Goal: Complete application form: Complete application form

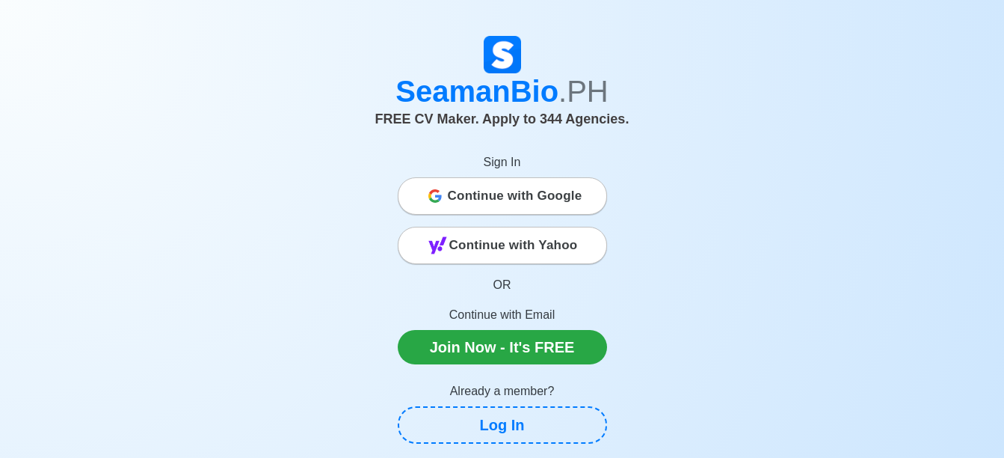
click at [536, 188] on span "Continue with Google" at bounding box center [515, 196] width 135 height 30
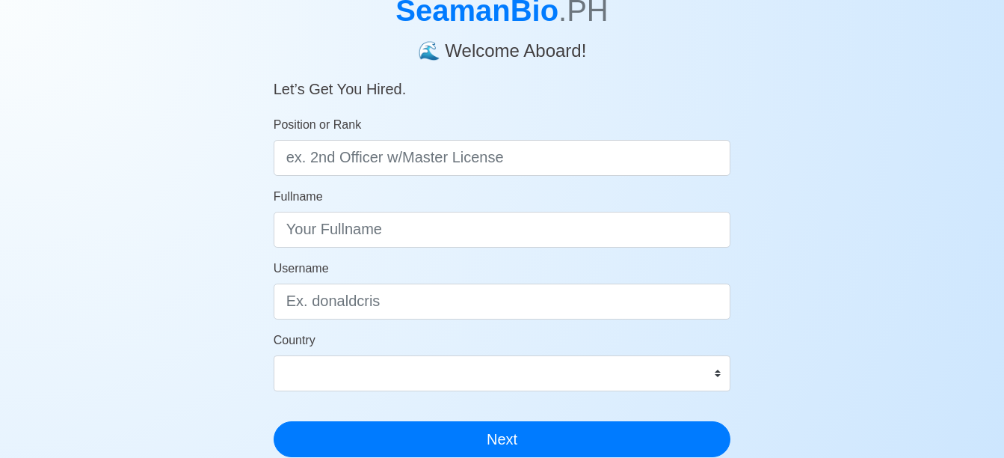
scroll to position [90, 0]
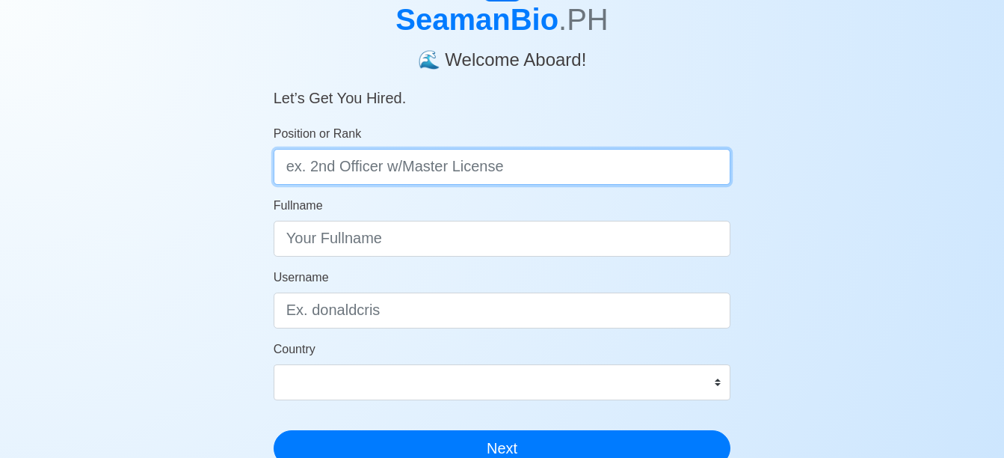
click at [547, 175] on input "Position or Rank" at bounding box center [503, 167] width 458 height 36
type input "H"
type input "Bartender/ Assistant Bartender/ House Keeping"
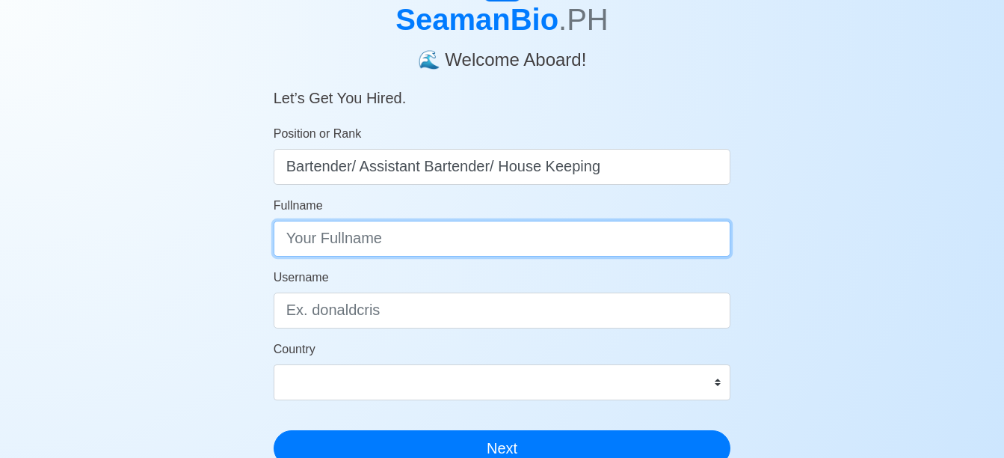
click at [436, 240] on input "Fullname" at bounding box center [503, 239] width 458 height 36
type input "[PERSON_NAME] [PERSON_NAME]"
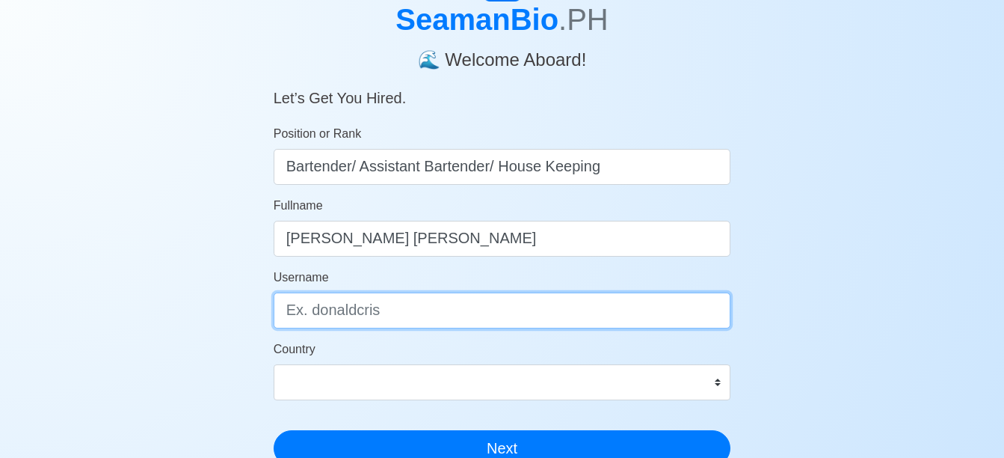
click at [401, 321] on input "Username" at bounding box center [503, 310] width 458 height 36
type input "cedrick1473"
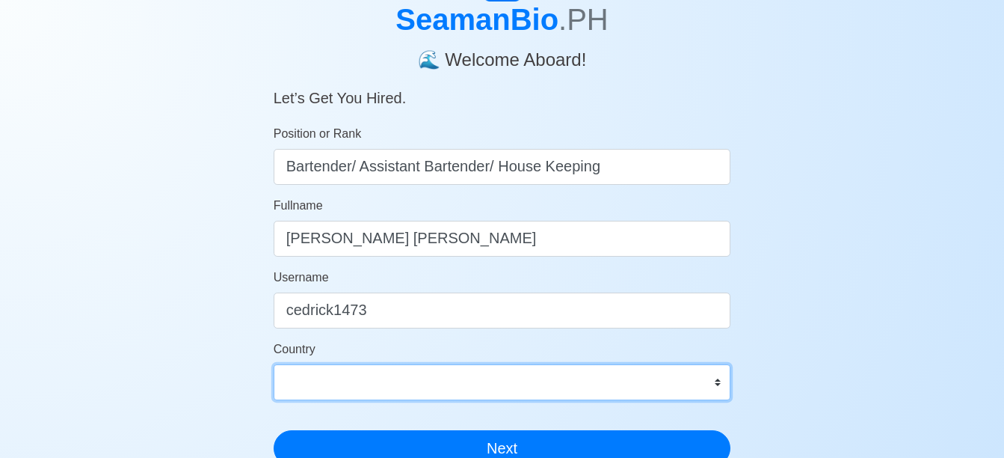
click at [366, 389] on select "[GEOGRAPHIC_DATA] [GEOGRAPHIC_DATA] [GEOGRAPHIC_DATA] [GEOGRAPHIC_DATA] [US_STA…" at bounding box center [503, 382] width 458 height 36
select select "PH"
click at [274, 364] on select "[GEOGRAPHIC_DATA] [GEOGRAPHIC_DATA] [GEOGRAPHIC_DATA] [GEOGRAPHIC_DATA] [US_STA…" at bounding box center [503, 382] width 458 height 36
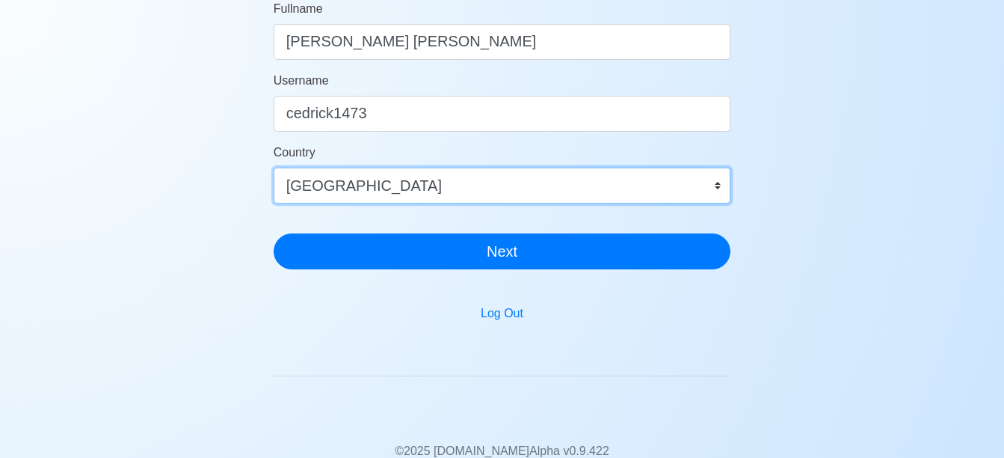
scroll to position [299, 0]
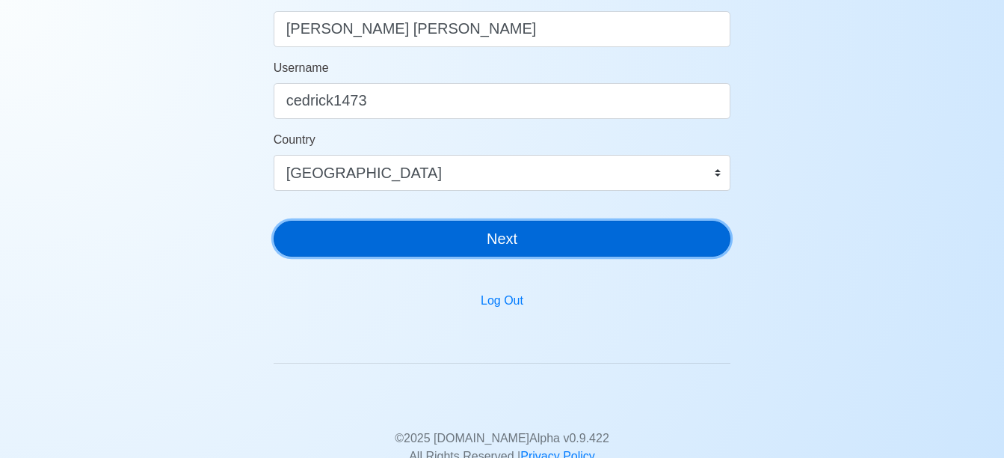
click at [718, 247] on button "Next" at bounding box center [503, 239] width 458 height 36
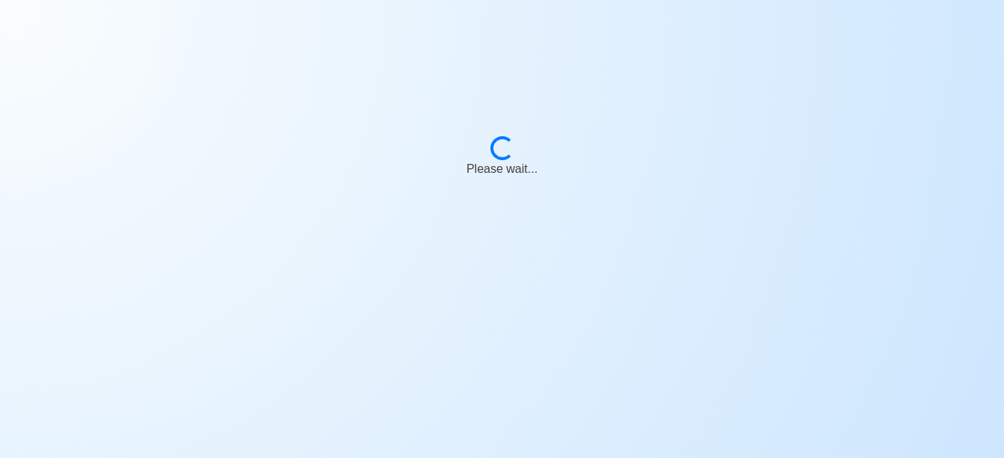
scroll to position [18, 0]
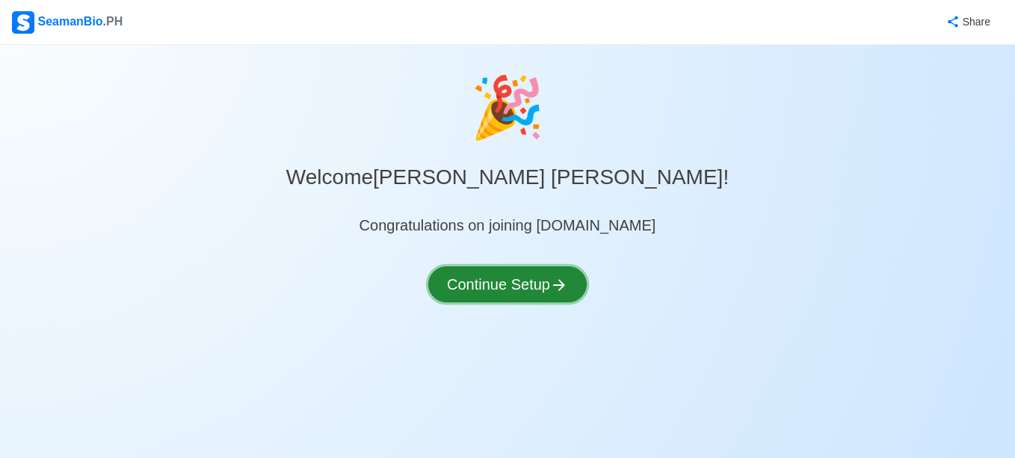
click at [506, 289] on button "Continue Setup" at bounding box center [507, 284] width 158 height 36
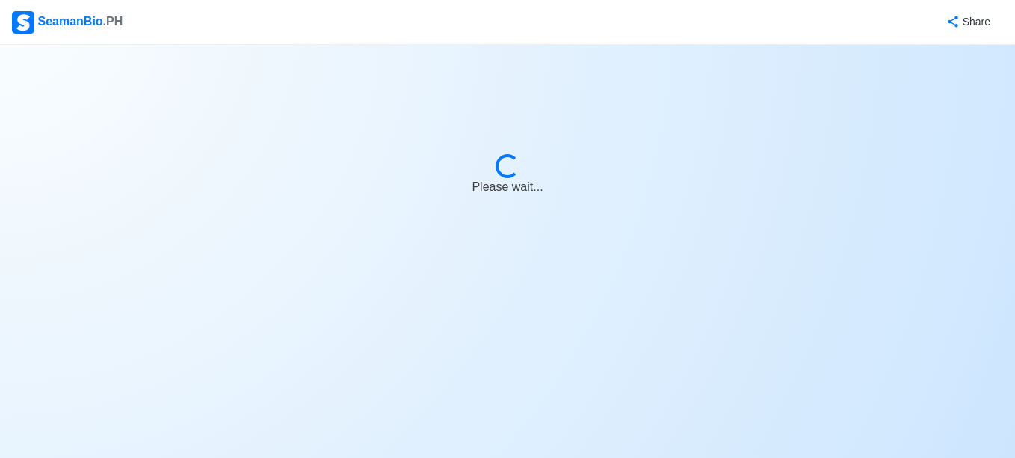
select select "Visible for Hiring"
select select "PH"
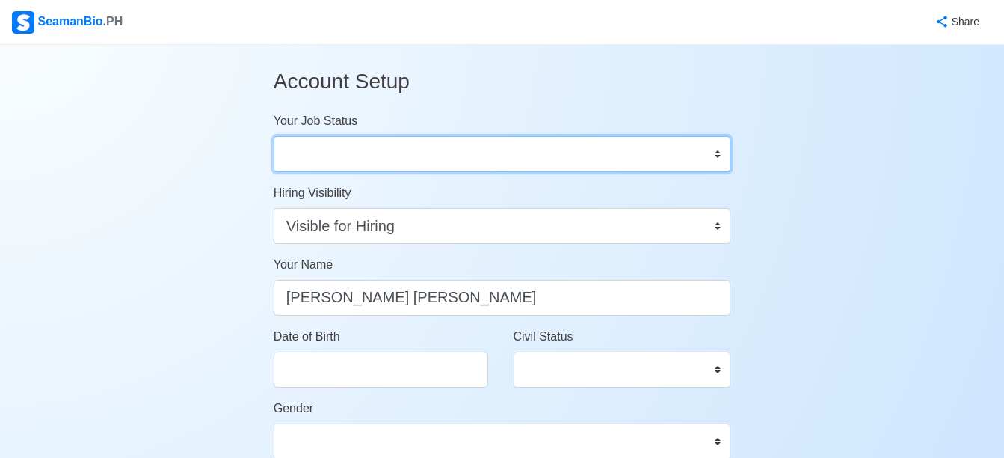
click at [501, 159] on select "Onboard Actively Looking for Job Not Looking for Job" at bounding box center [503, 154] width 458 height 36
select select "Actively Looking for Job"
click at [274, 136] on select "Onboard Actively Looking for Job Not Looking for Job" at bounding box center [503, 154] width 458 height 36
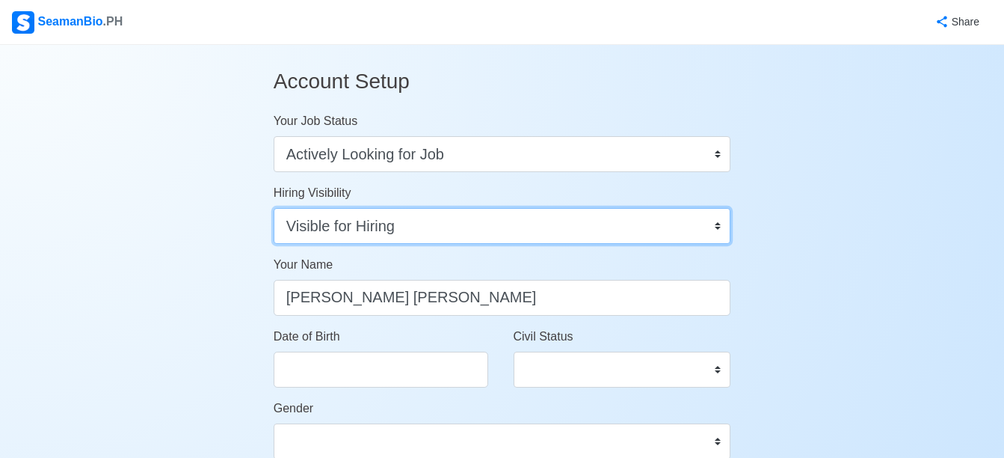
click at [408, 228] on select "Visible for Hiring Not Visible for Hiring" at bounding box center [503, 226] width 458 height 36
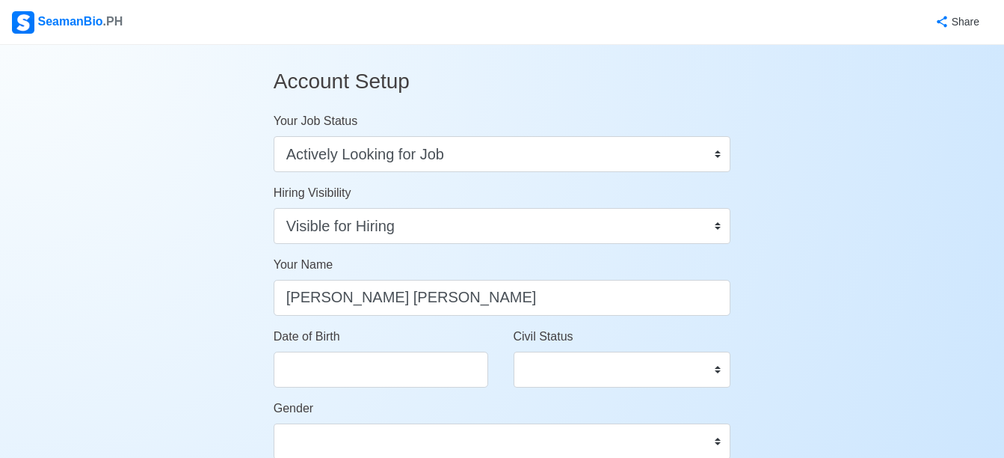
select select "****"
select select "*********"
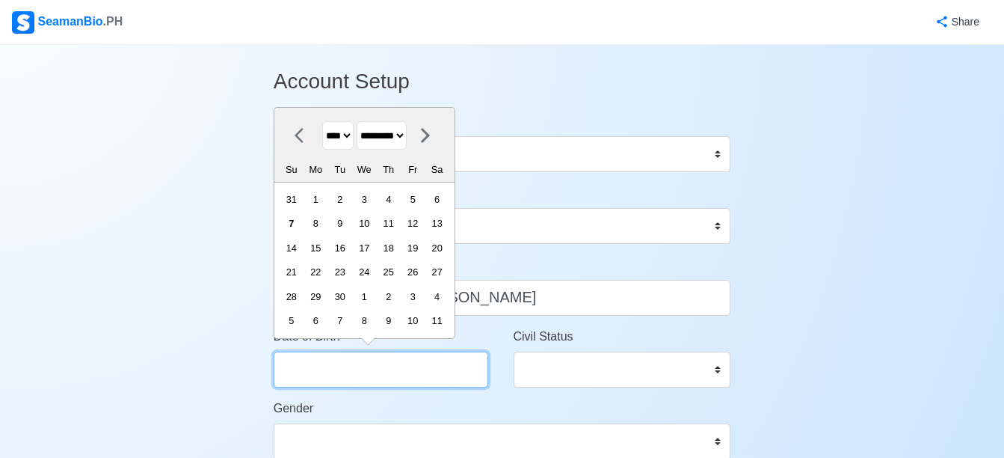
click at [372, 385] on input "Date of Birth" at bounding box center [381, 369] width 215 height 36
click at [351, 129] on select "**** **** **** **** **** **** **** **** **** **** **** **** **** **** **** ****…" at bounding box center [337, 135] width 31 height 29
select select "****"
click at [322, 121] on select "**** **** **** **** **** **** **** **** **** **** **** **** **** **** **** ****…" at bounding box center [337, 135] width 31 height 29
click at [390, 146] on select "******* ******** ***** ***** *** **** **** ****** ********* ******* ******** **…" at bounding box center [382, 135] width 50 height 29
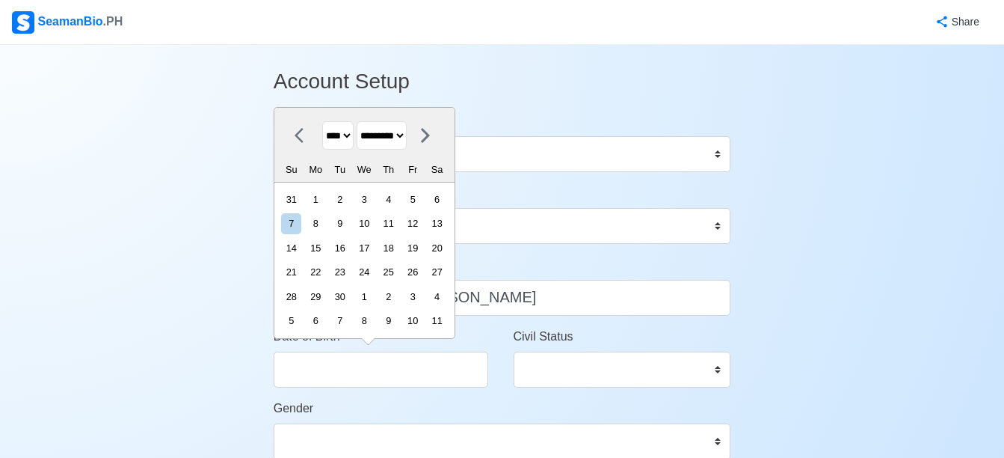
select select "******"
click at [363, 121] on select "******* ******** ***** ***** *** **** **** ****** ********* ******* ******** **…" at bounding box center [382, 135] width 50 height 29
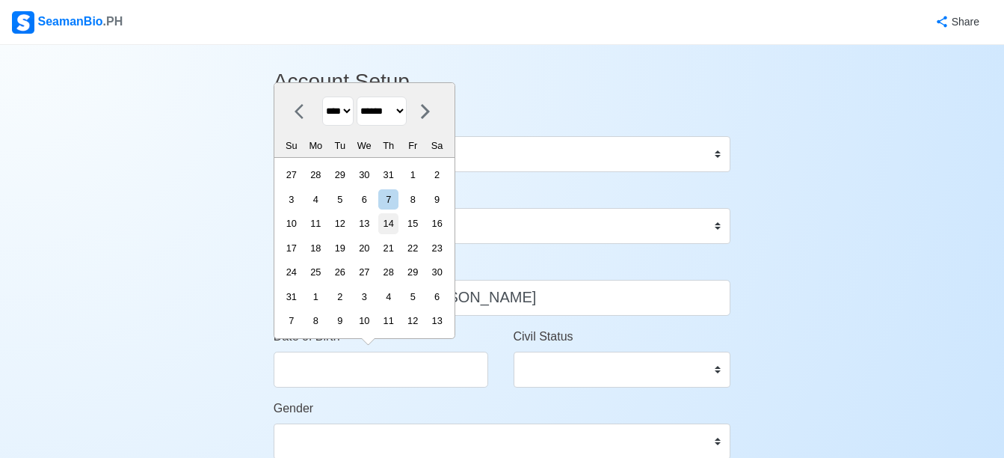
click at [396, 226] on div "14" at bounding box center [388, 223] width 20 height 20
type input "[DATE]"
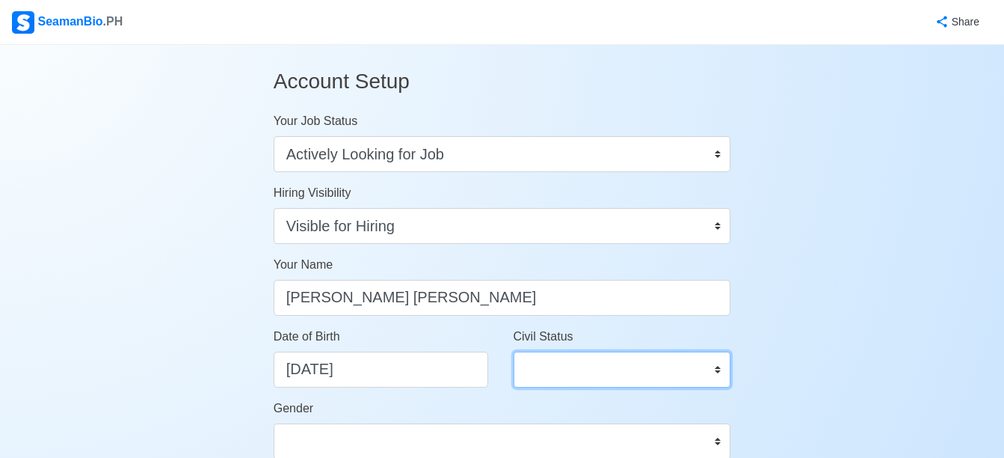
click at [613, 372] on select "Single Married Widowed Separated" at bounding box center [623, 369] width 218 height 36
select select "Single"
click at [514, 351] on select "Single Married Widowed Separated" at bounding box center [623, 369] width 218 height 36
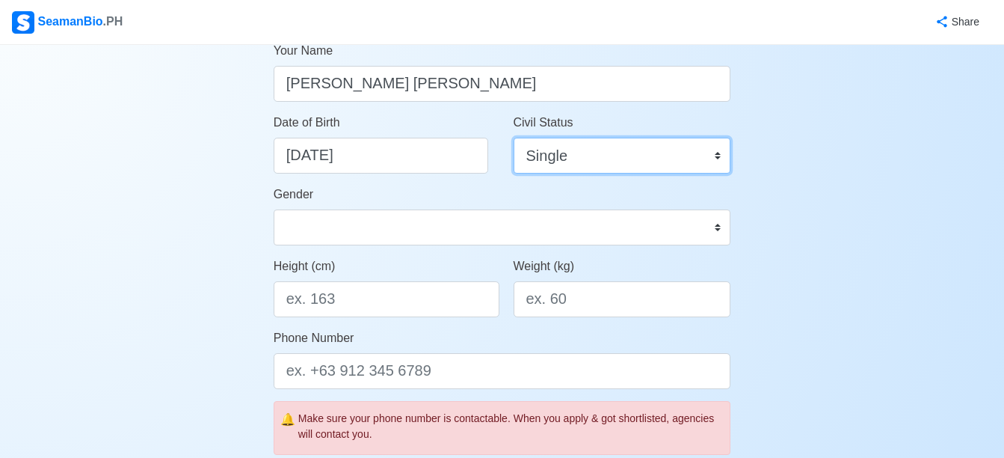
scroll to position [256, 0]
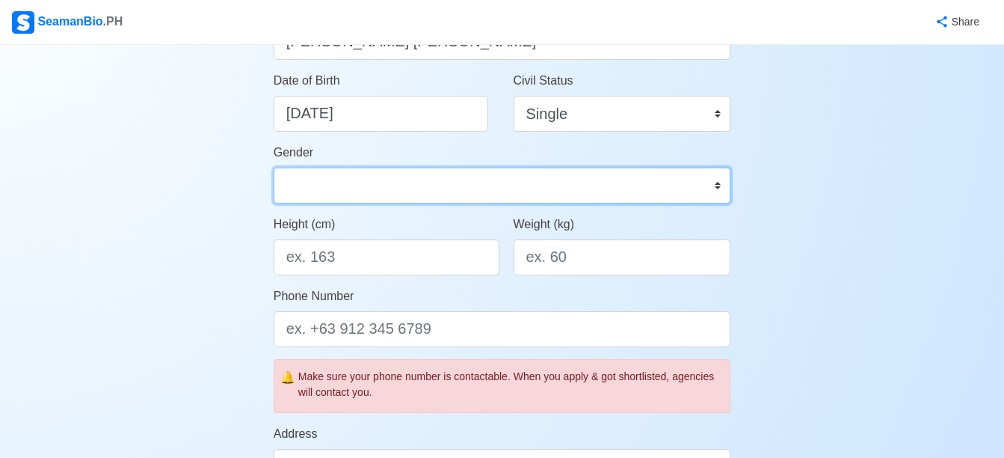
click at [507, 191] on select "[DEMOGRAPHIC_DATA] [DEMOGRAPHIC_DATA]" at bounding box center [503, 185] width 458 height 36
select select "[DEMOGRAPHIC_DATA]"
click at [274, 167] on select "[DEMOGRAPHIC_DATA] [DEMOGRAPHIC_DATA]" at bounding box center [503, 185] width 458 height 36
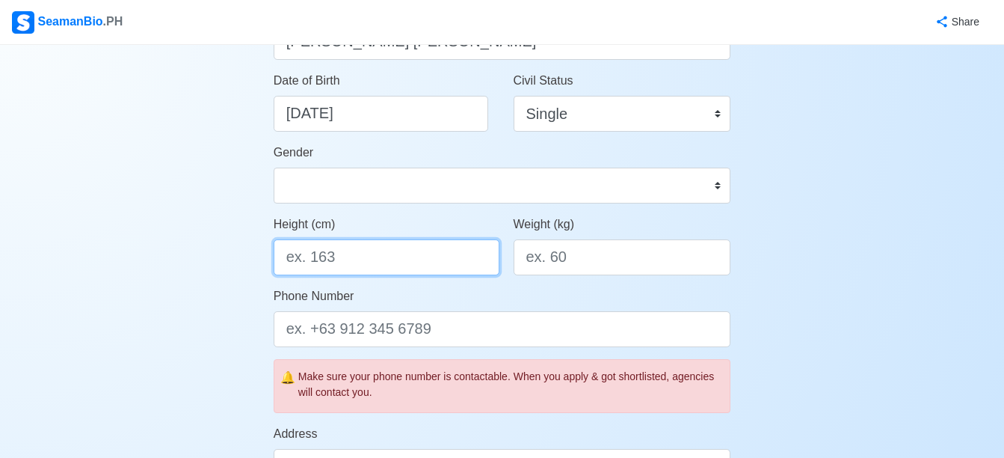
click at [353, 265] on input "Height (cm)" at bounding box center [387, 257] width 226 height 36
type input "167"
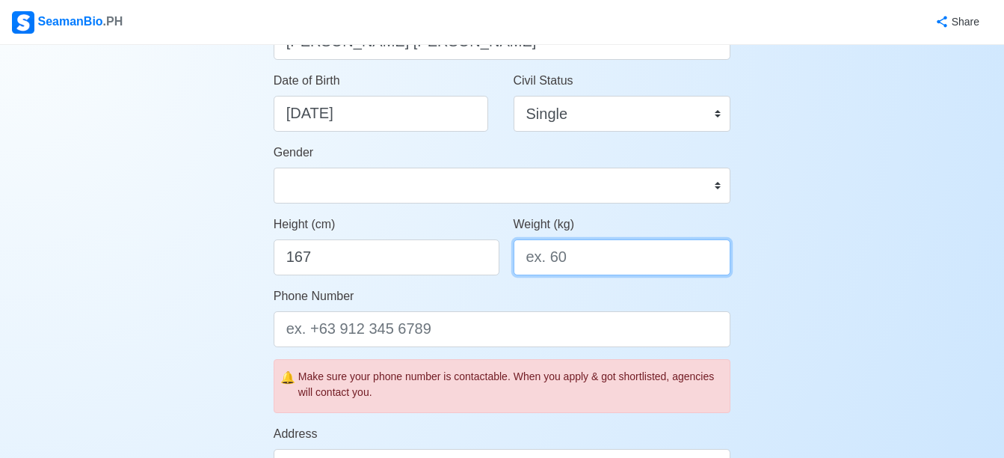
click at [566, 265] on input "Weight (kg)" at bounding box center [623, 257] width 218 height 36
type input "60"
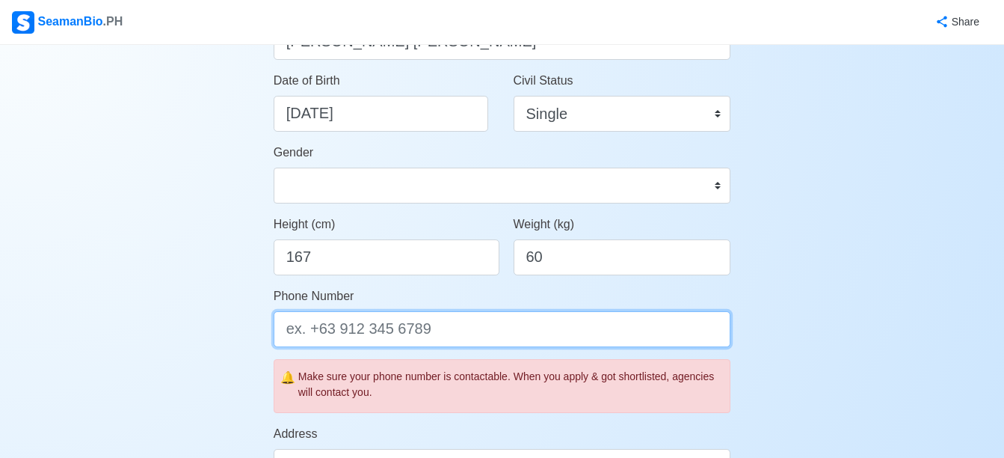
click at [430, 334] on input "Phone Number" at bounding box center [503, 329] width 458 height 36
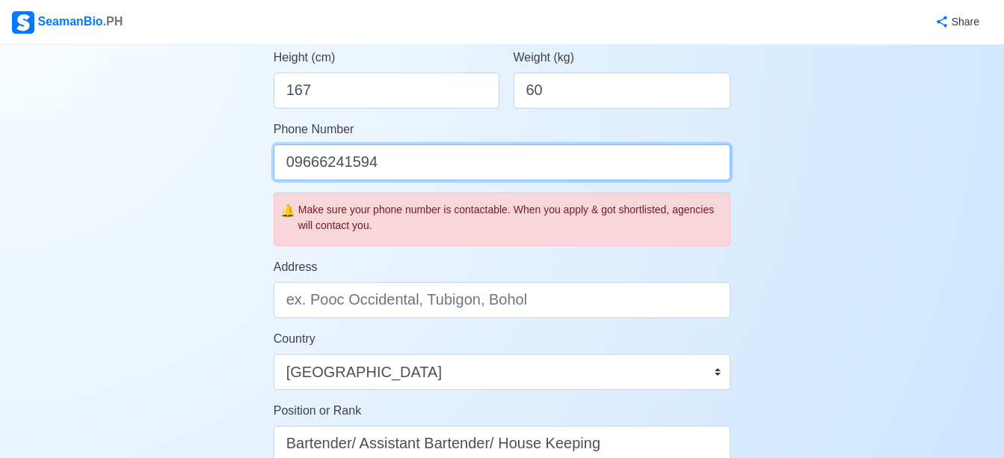
scroll to position [434, 0]
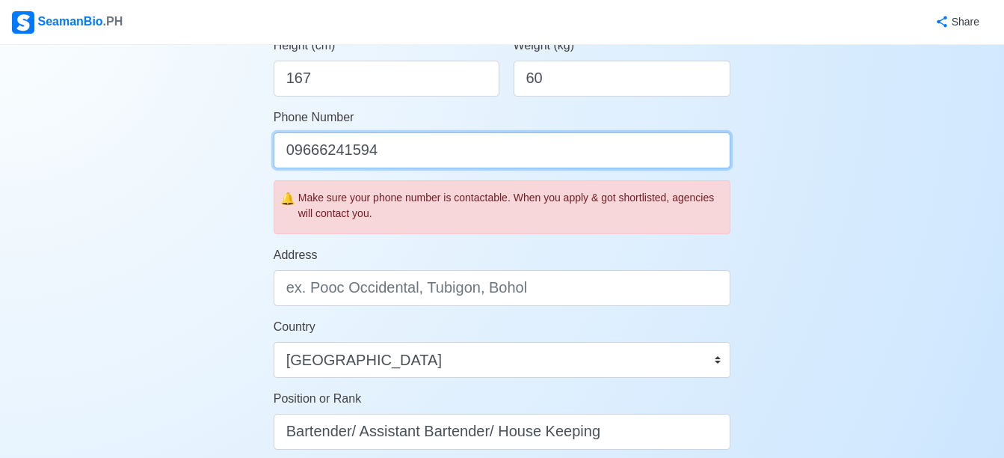
type input "09666241594"
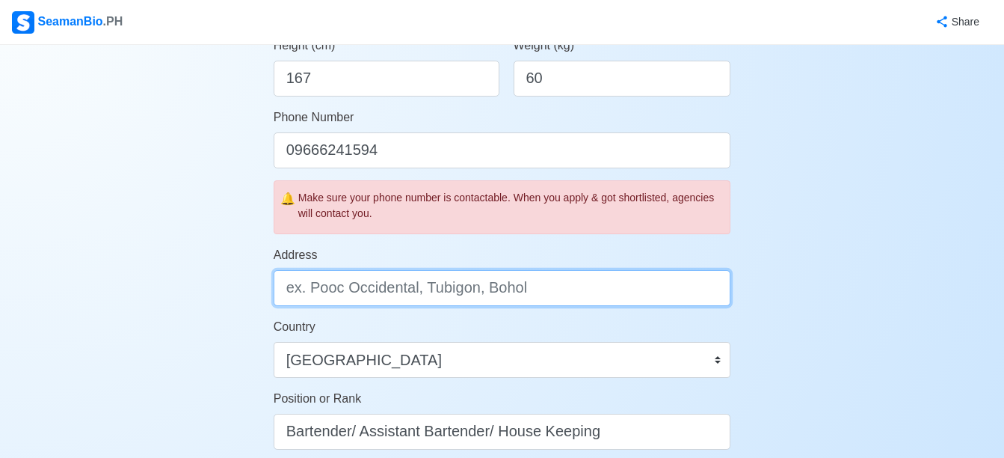
click at [649, 299] on input "Address" at bounding box center [503, 288] width 458 height 36
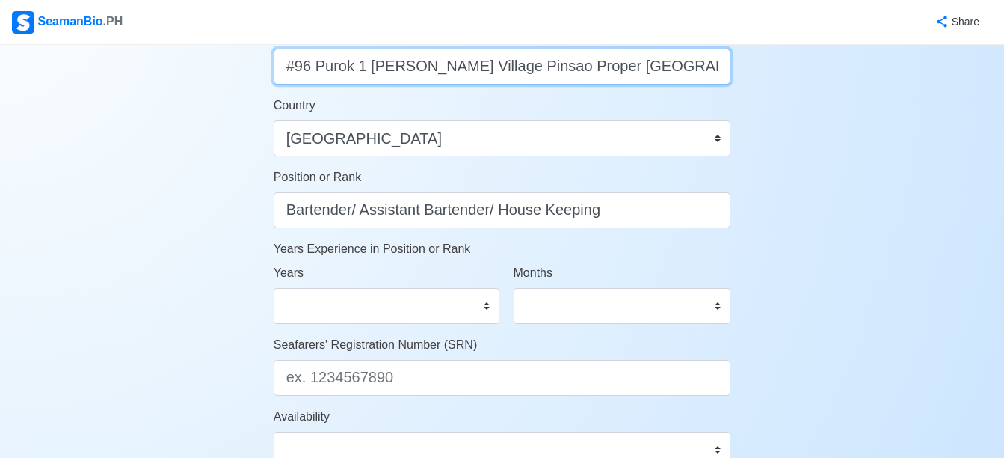
scroll to position [673, 0]
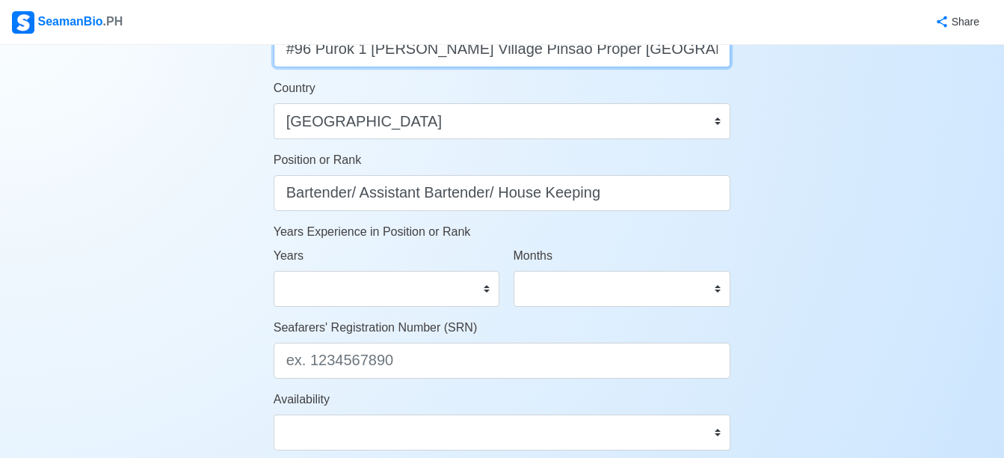
type input "#96 Purok 1 [PERSON_NAME] Village Pinsao Proper [GEOGRAPHIC_DATA]"
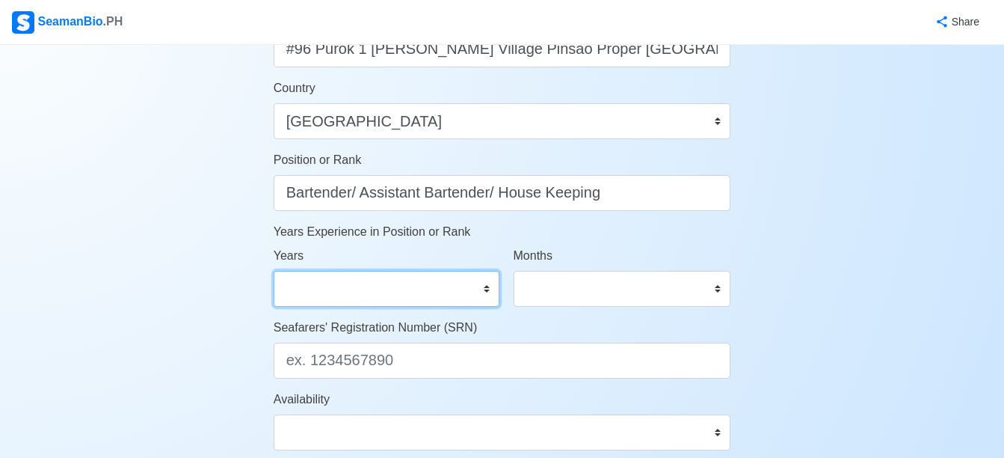
click at [398, 294] on select "0 1 2 3 4 5 6 7 8 9 10 11 12 13 14 15 16 17 18 19 20 21 22 23 24 25 26 27 28 29…" at bounding box center [387, 289] width 226 height 36
select select "0"
click at [274, 271] on select "0 1 2 3 4 5 6 7 8 9 10 11 12 13 14 15 16 17 18 19 20 21 22 23 24 25 26 27 28 29…" at bounding box center [387, 289] width 226 height 36
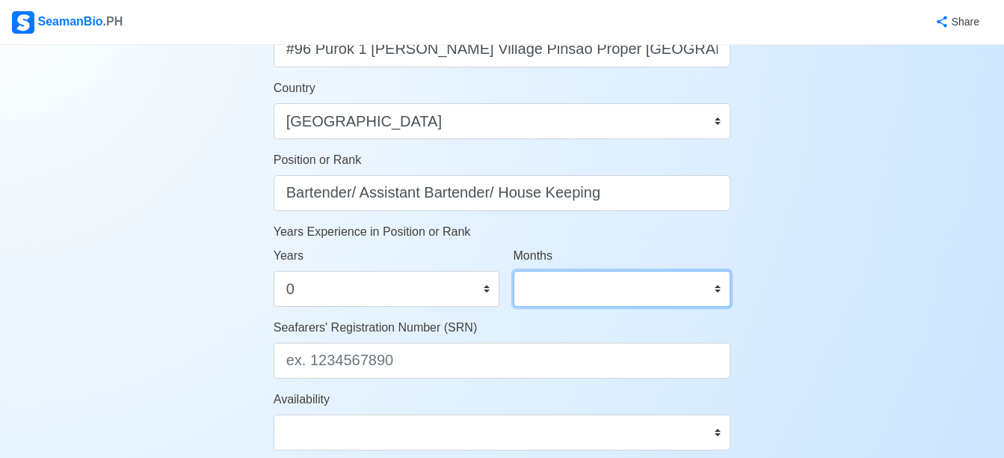
click at [587, 287] on select "0 1 2 3 4 5 6 7 8 9 10 11" at bounding box center [623, 289] width 218 height 36
select select "0"
click at [514, 271] on select "0 1 2 3 4 5 6 7 8 9 10 11" at bounding box center [623, 289] width 218 height 36
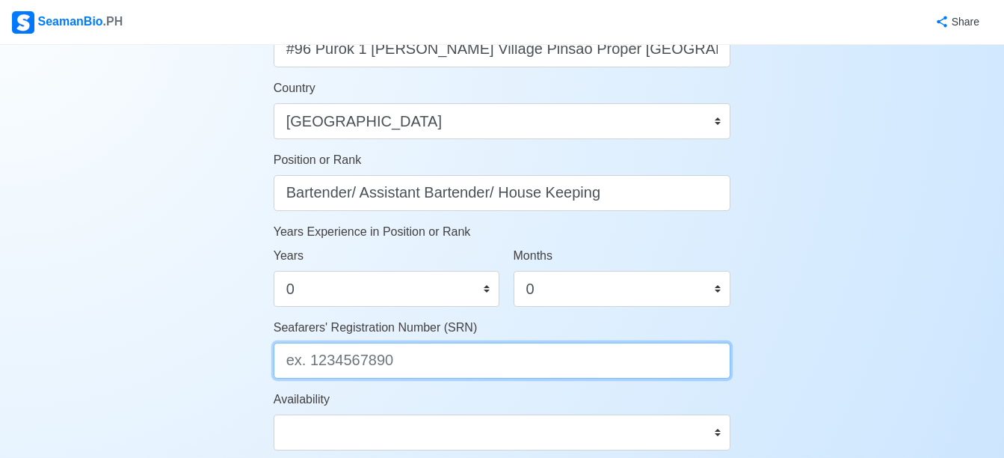
click at [454, 353] on input "Seafarers' Registration Number (SRN)" at bounding box center [503, 360] width 458 height 36
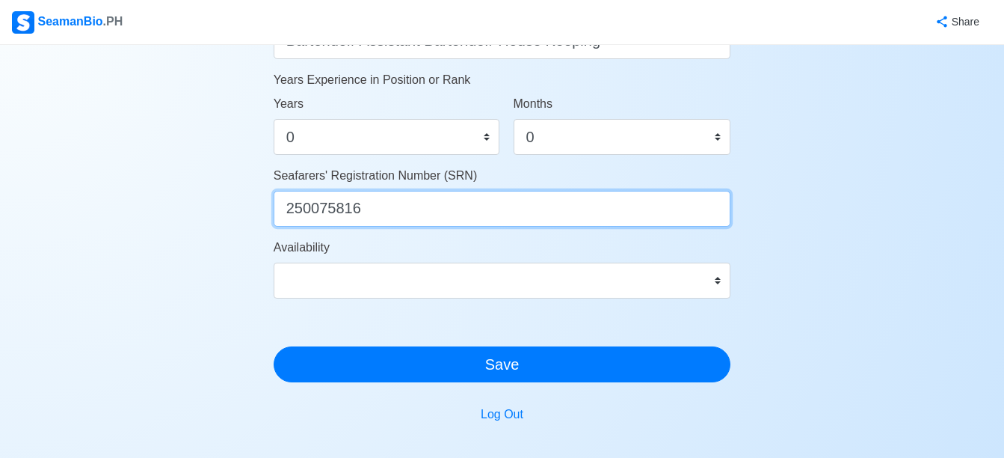
type input "250075816"
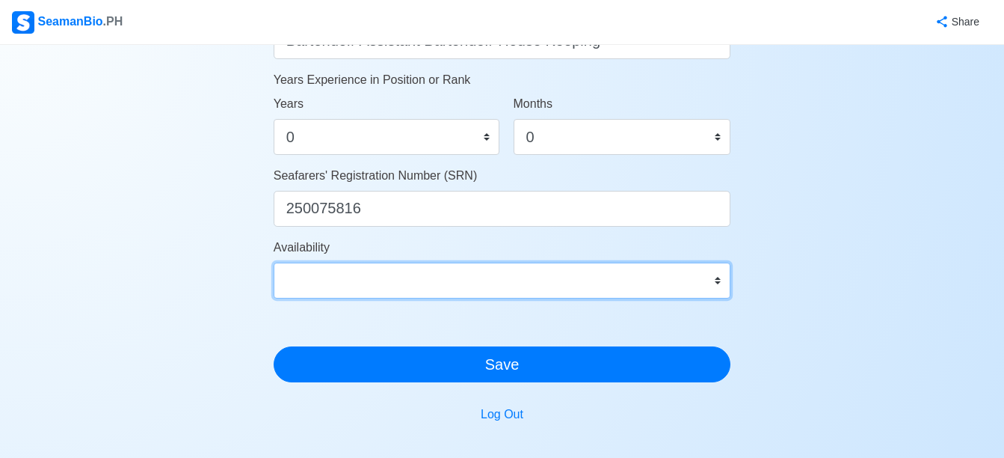
click at [561, 269] on select "Immediate [DATE] [DATE] [DATE] [DATE] [DATE] [DATE] [DATE] [DATE] [DATE]" at bounding box center [503, 280] width 458 height 36
select select "4102416000000"
click at [274, 262] on select "Immediate [DATE] [DATE] [DATE] [DATE] [DATE] [DATE] [DATE] [DATE] [DATE]" at bounding box center [503, 280] width 458 height 36
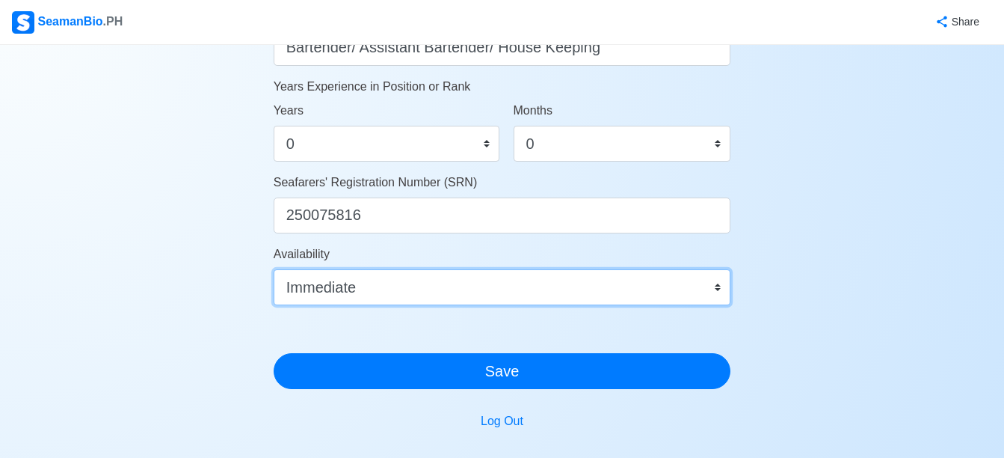
scroll to position [778, 0]
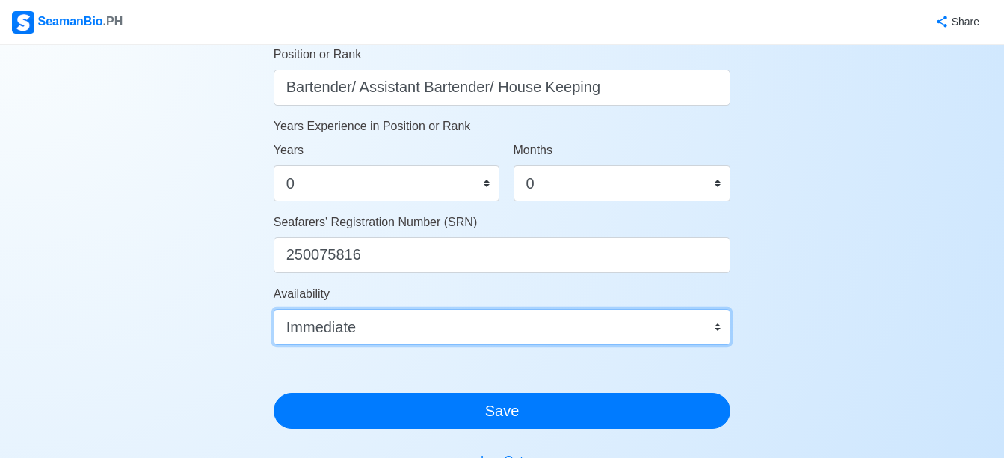
click at [662, 328] on select "Immediate [DATE] [DATE] [DATE] [DATE] [DATE] [DATE] [DATE] [DATE] [DATE]" at bounding box center [503, 327] width 458 height 36
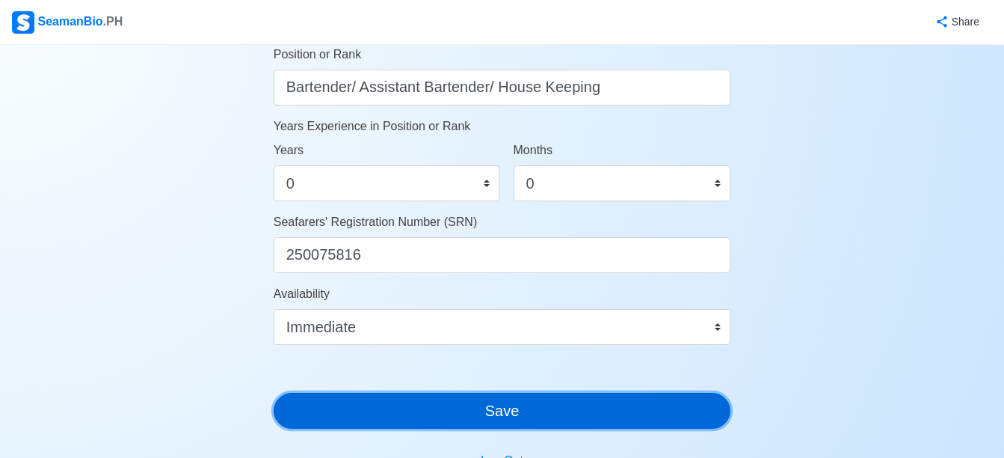
click at [607, 403] on button "Save" at bounding box center [503, 410] width 458 height 36
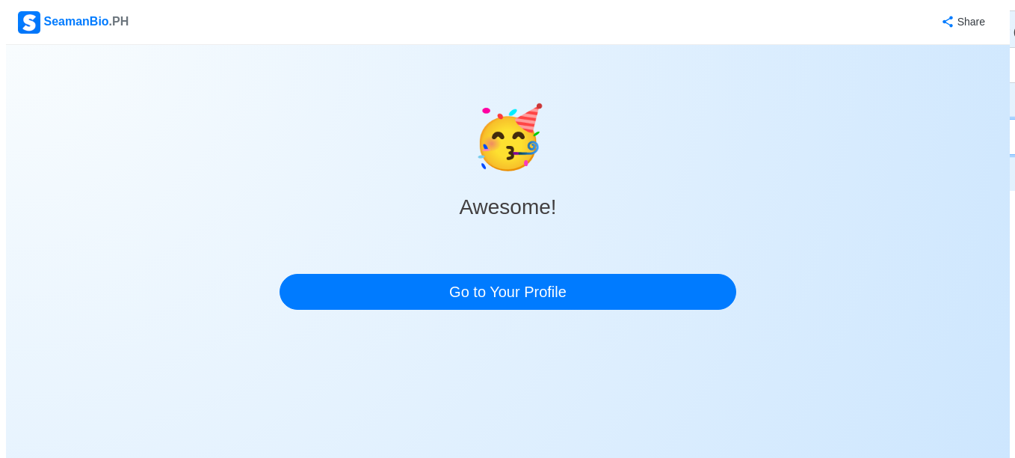
scroll to position [0, 0]
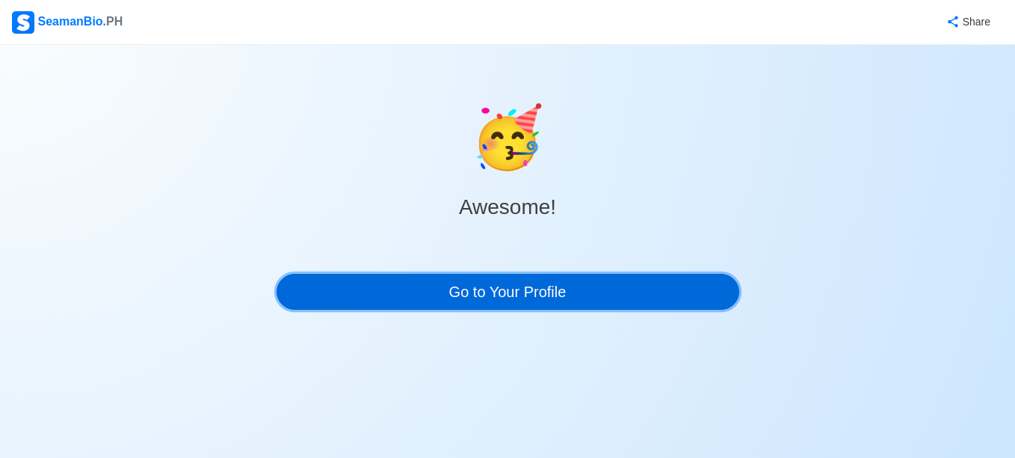
click at [584, 282] on link "Go to Your Profile" at bounding box center [508, 292] width 463 height 36
